Goal: Transaction & Acquisition: Purchase product/service

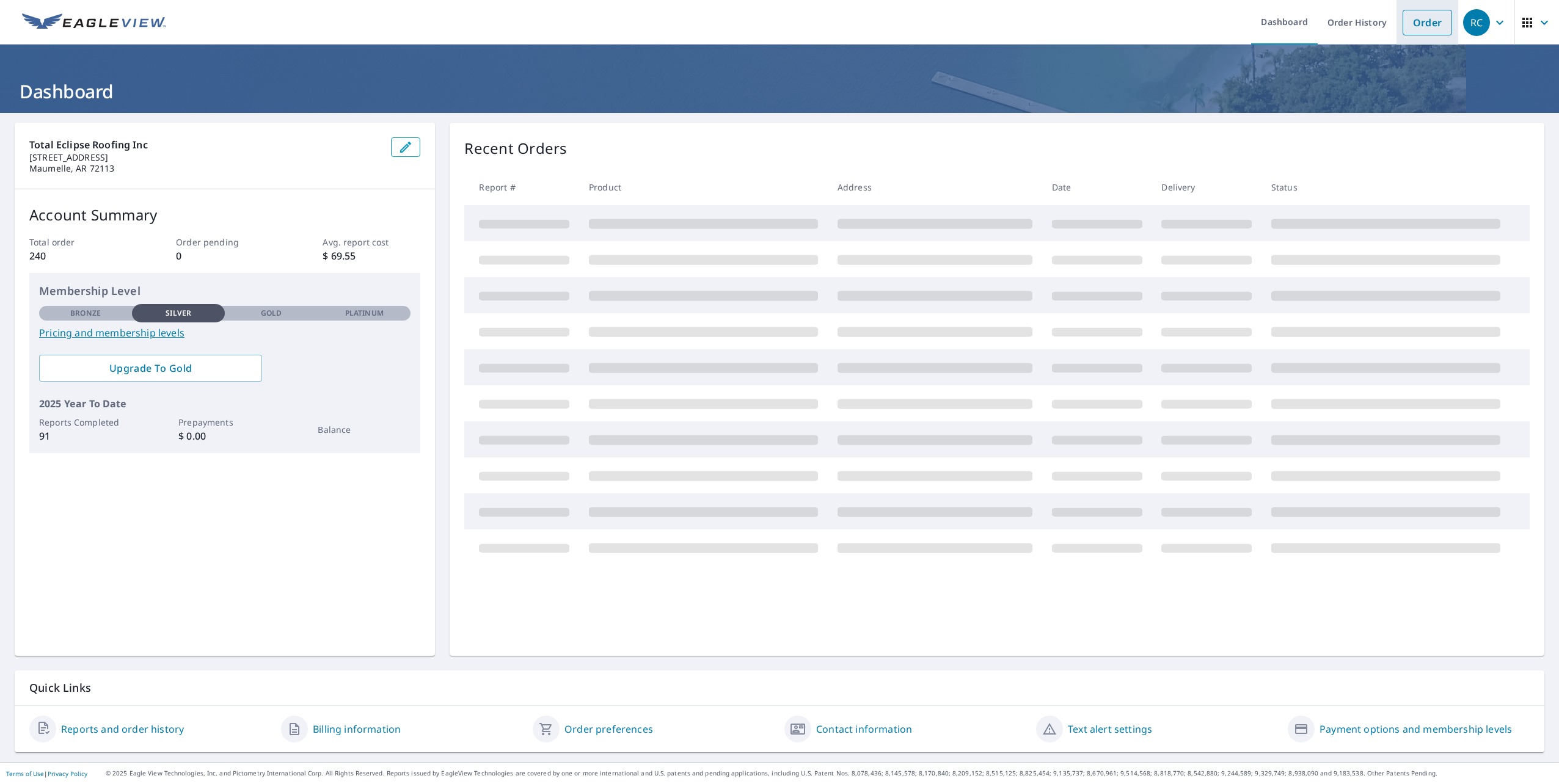
click at [1417, 13] on link "Order" at bounding box center [1427, 22] width 50 height 25
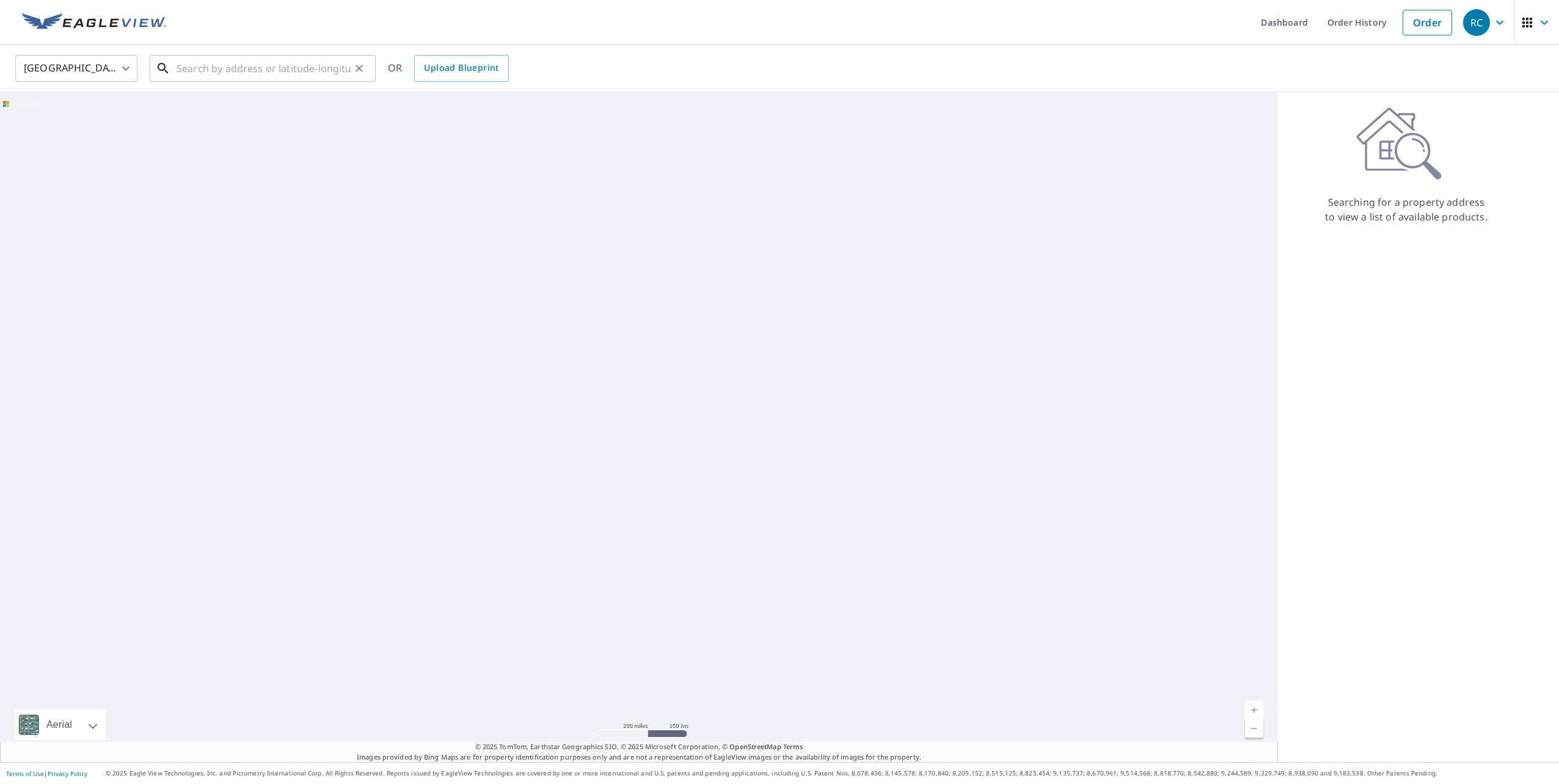
click at [264, 80] on input "text" at bounding box center [263, 68] width 174 height 34
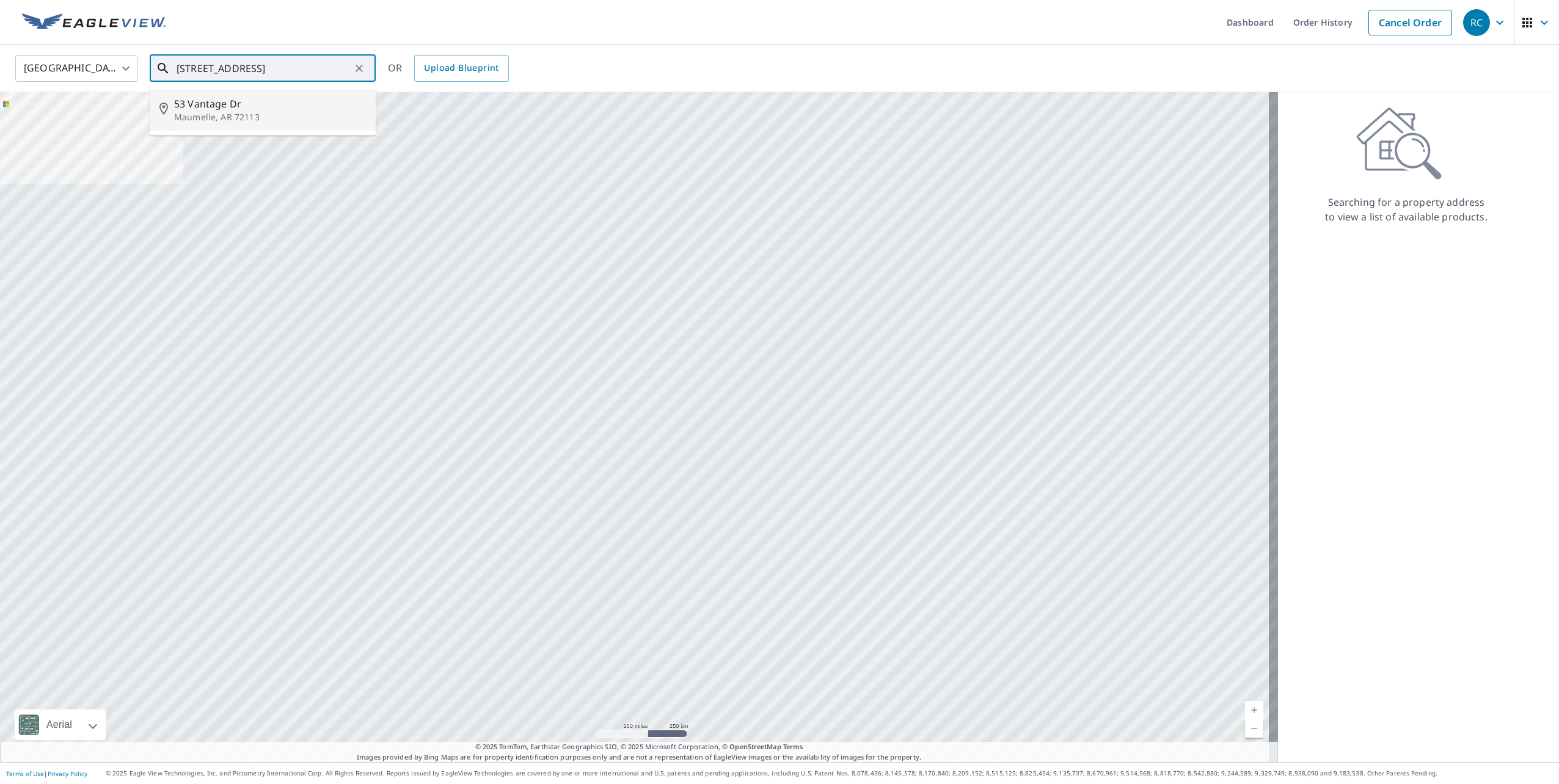
click at [299, 97] on span "53 Vantage Dr" at bounding box center [269, 104] width 192 height 15
type input "[STREET_ADDRESS][PERSON_NAME]"
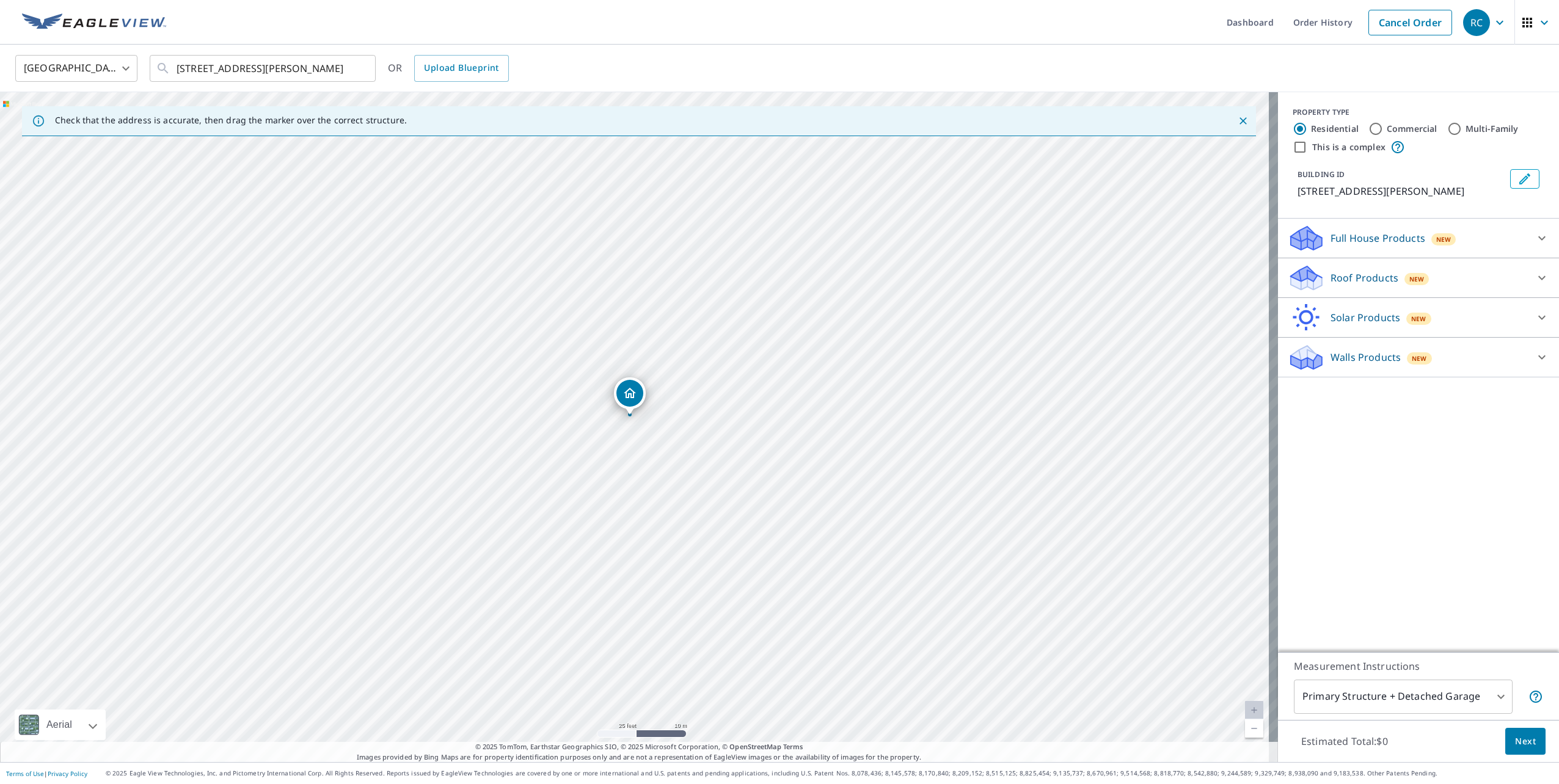
drag, startPoint x: 635, startPoint y: 400, endPoint x: 630, endPoint y: 390, distance: 11.2
click at [1481, 246] on div "Full House Products New" at bounding box center [1408, 238] width 240 height 29
click at [1468, 297] on div "Roof Products New" at bounding box center [1408, 312] width 240 height 29
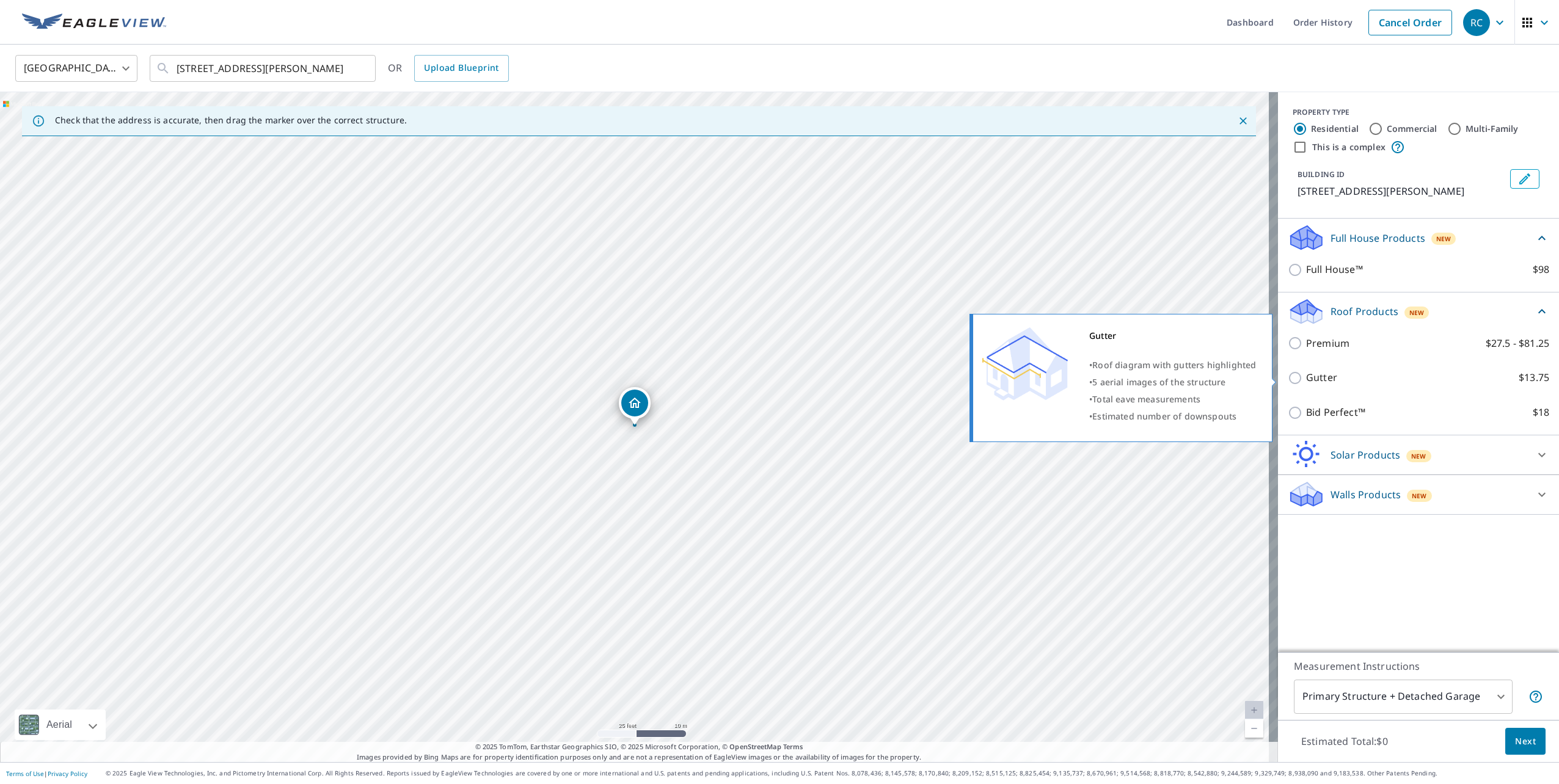
click at [1311, 377] on p "Gutter" at bounding box center [1322, 377] width 31 height 16
click at [1306, 377] on input "Gutter $13.75" at bounding box center [1297, 378] width 19 height 15
checkbox input "true"
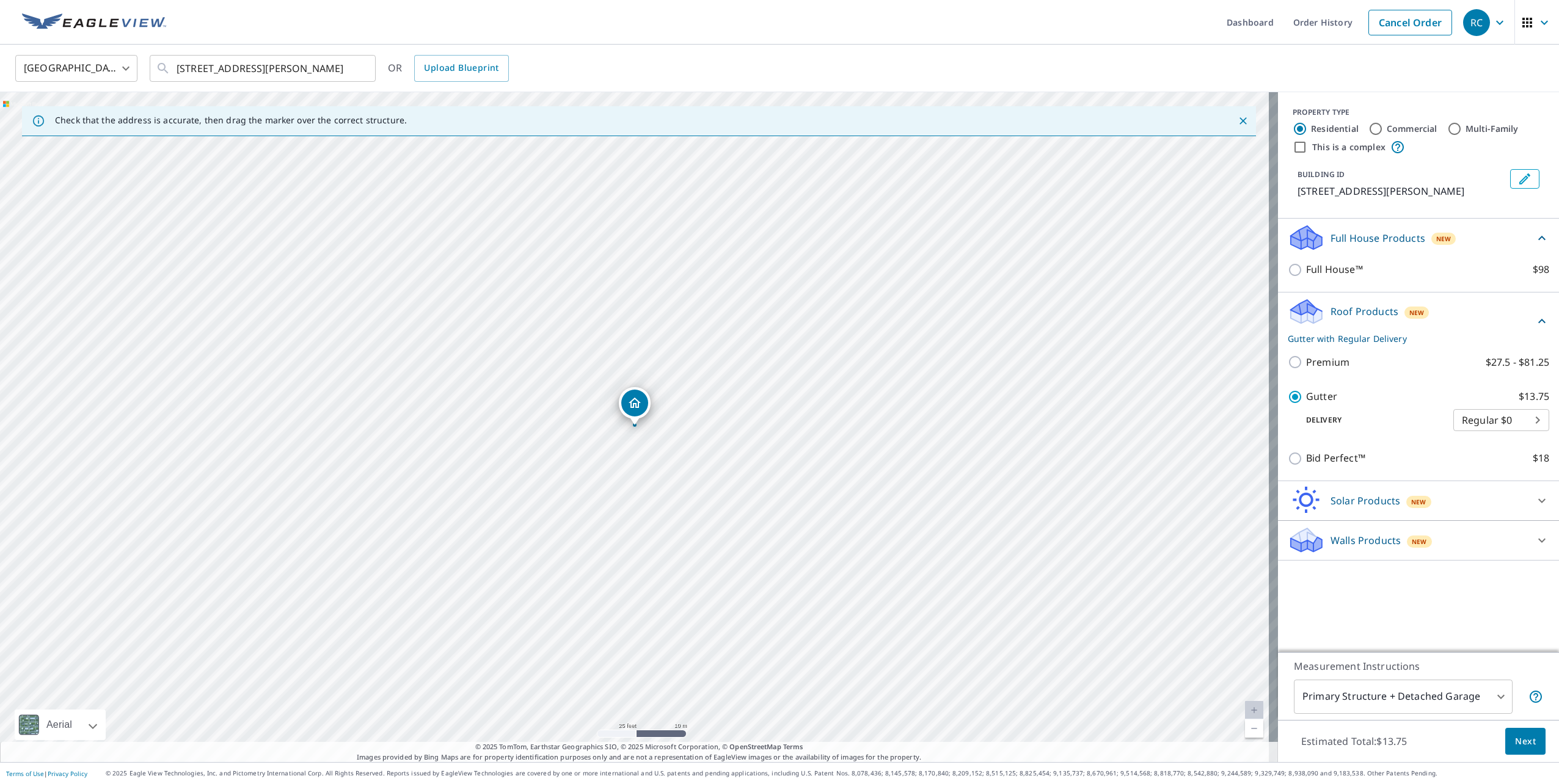
click at [1352, 533] on p "Walls Products" at bounding box center [1365, 541] width 70 height 15
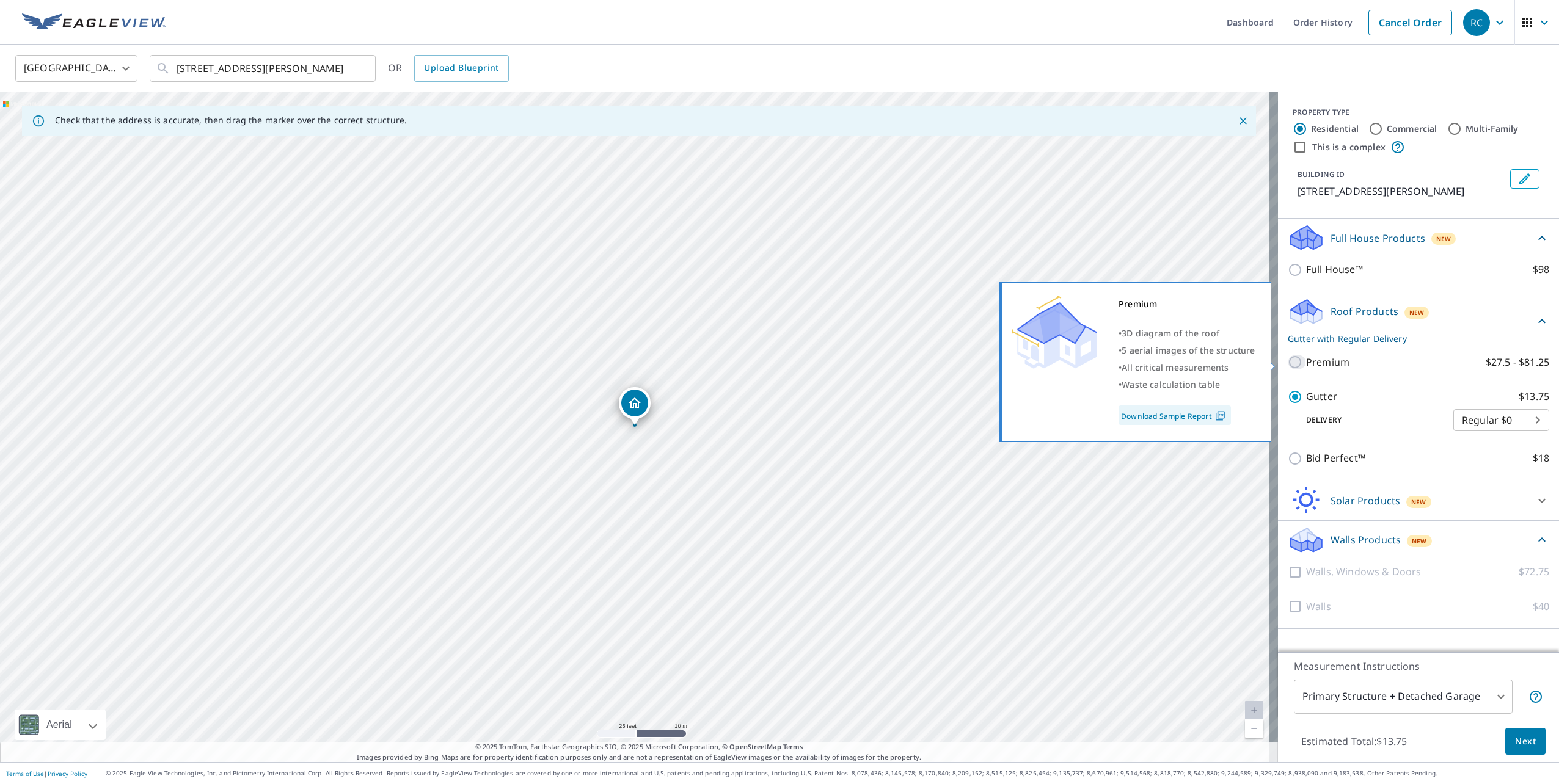
click at [1289, 367] on input "Premium $27.5 - $81.25" at bounding box center [1297, 363] width 19 height 15
checkbox input "true"
checkbox input "false"
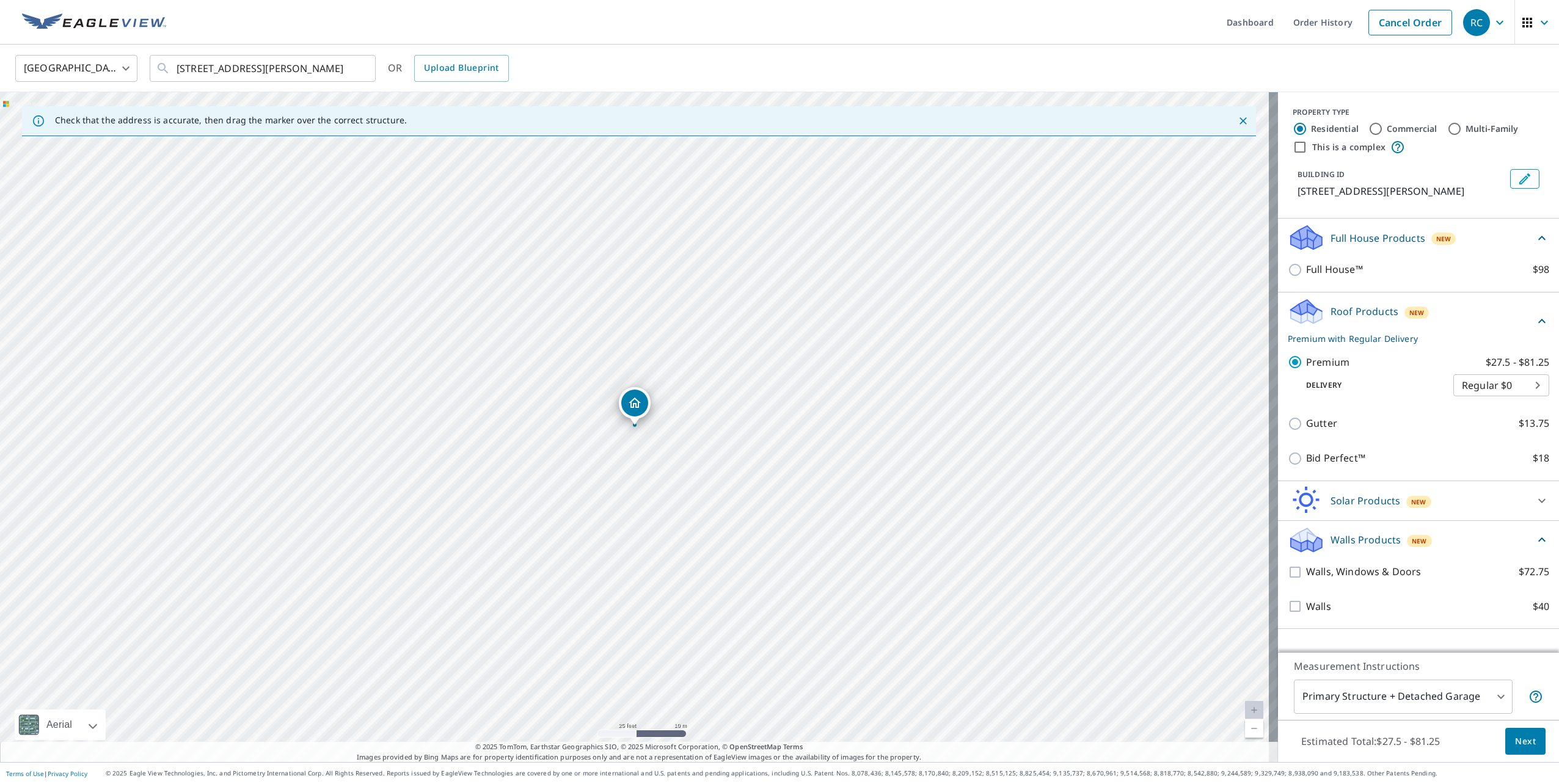
click at [1518, 746] on span "Next" at bounding box center [1525, 742] width 20 height 16
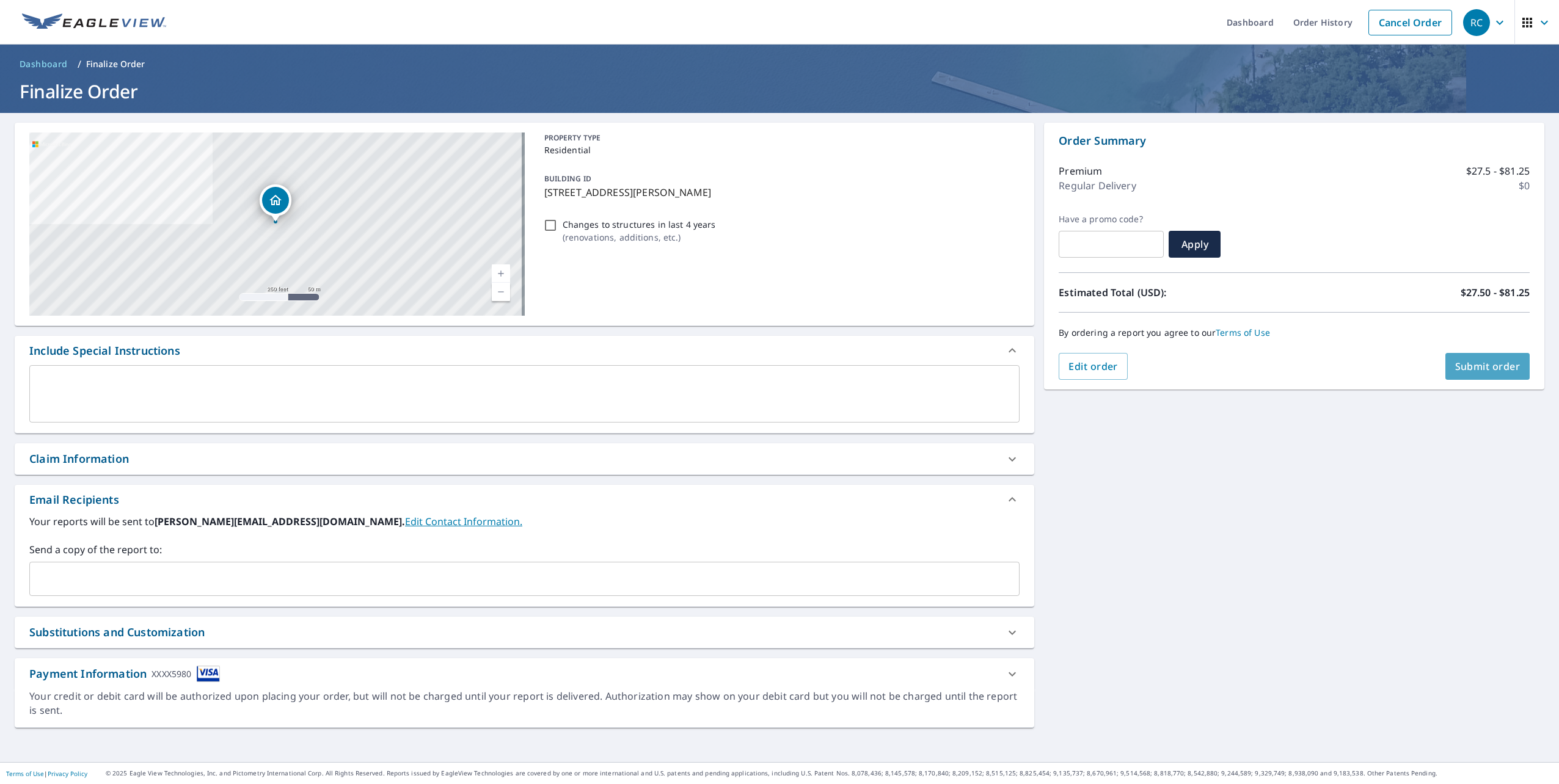
click at [1469, 367] on span "Submit order" at bounding box center [1488, 367] width 65 height 14
